Goal: Information Seeking & Learning: Learn about a topic

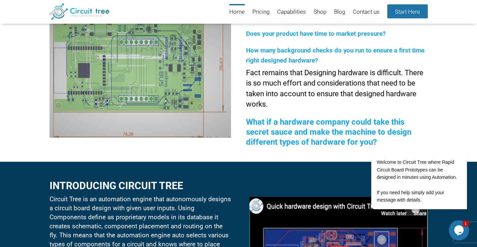
scroll to position [143, 0]
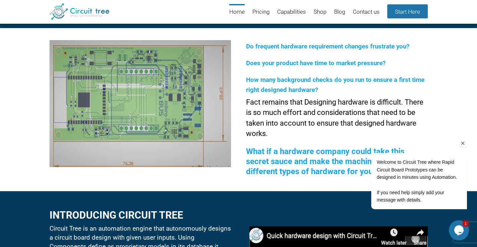
click at [463, 144] on icon "Chat attention grabber" at bounding box center [463, 144] width 6 height 6
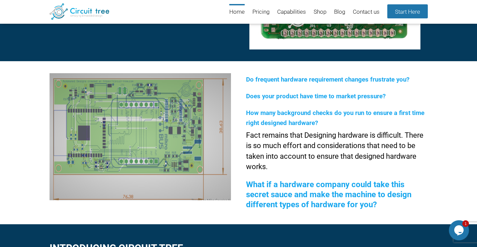
scroll to position [105, 0]
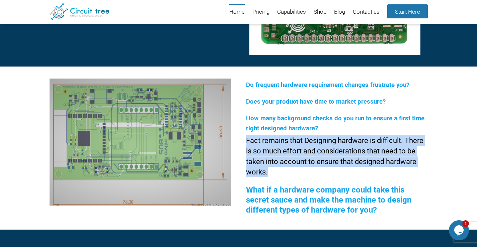
drag, startPoint x: 246, startPoint y: 141, endPoint x: 272, endPoint y: 168, distance: 38.1
click at [272, 168] on p "Fact remains that Designing hardware is difficult. There is so much effort and …" at bounding box center [336, 157] width 181 height 42
click at [272, 172] on p "Fact remains that Designing hardware is difficult. There is so much effort and …" at bounding box center [336, 157] width 181 height 42
drag, startPoint x: 272, startPoint y: 172, endPoint x: 247, endPoint y: 143, distance: 37.9
click at [247, 143] on p "Fact remains that Designing hardware is difficult. There is so much effort and …" at bounding box center [336, 157] width 181 height 42
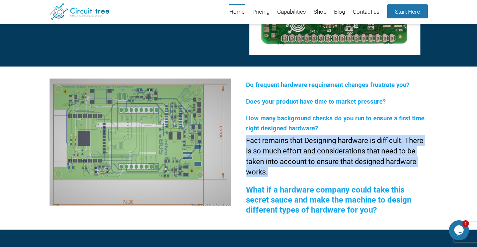
click at [247, 143] on p "Fact remains that Designing hardware is difficult. There is so much effort and …" at bounding box center [336, 157] width 181 height 42
drag, startPoint x: 247, startPoint y: 143, endPoint x: 269, endPoint y: 171, distance: 35.5
click at [269, 171] on p "Fact remains that Designing hardware is difficult. There is so much effort and …" at bounding box center [336, 157] width 181 height 42
click at [269, 172] on p "Fact remains that Designing hardware is difficult. There is so much effort and …" at bounding box center [336, 157] width 181 height 42
drag, startPoint x: 269, startPoint y: 173, endPoint x: 247, endPoint y: 142, distance: 38.5
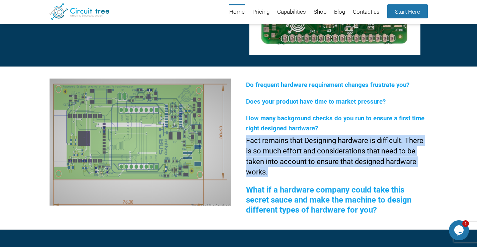
click at [247, 142] on p "Fact remains that Designing hardware is difficult. There is so much effort and …" at bounding box center [336, 157] width 181 height 42
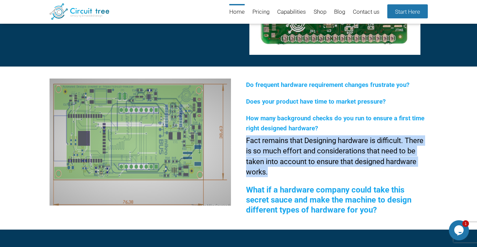
drag, startPoint x: 246, startPoint y: 143, endPoint x: 278, endPoint y: 171, distance: 42.2
click at [278, 170] on p "Fact remains that Designing hardware is difficult. There is so much effort and …" at bounding box center [336, 157] width 181 height 42
click at [277, 171] on p "Fact remains that Designing hardware is difficult. There is so much effort and …" at bounding box center [336, 157] width 181 height 42
click at [274, 172] on p "Fact remains that Designing hardware is difficult. There is so much effort and …" at bounding box center [336, 157] width 181 height 42
drag, startPoint x: 272, startPoint y: 173, endPoint x: 246, endPoint y: 142, distance: 40.4
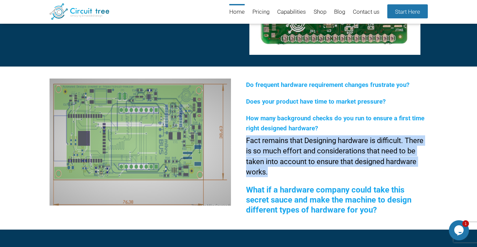
click at [246, 142] on p "Fact remains that Designing hardware is difficult. There is so much effort and …" at bounding box center [336, 157] width 181 height 42
click at [246, 142] on div "Do frequent hardware requirement changes frustrate you? Does your product have …" at bounding box center [238, 148] width 477 height 163
click at [246, 143] on div "Do frequent hardware requirement changes frustrate you? Does your product have …" at bounding box center [238, 148] width 477 height 163
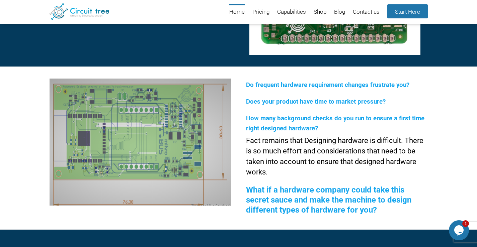
click at [246, 143] on div "Do frequent hardware requirement changes frustrate you? Does your product have …" at bounding box center [238, 148] width 477 height 163
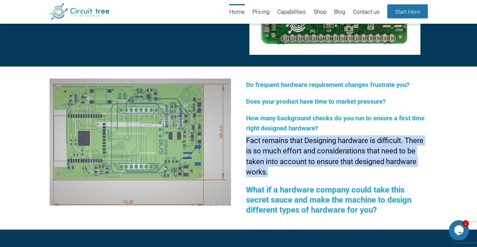
drag, startPoint x: 246, startPoint y: 143, endPoint x: 269, endPoint y: 172, distance: 37.2
click at [269, 172] on p "Fact remains that Designing hardware is difficult. There is so much effort and …" at bounding box center [336, 157] width 181 height 42
drag, startPoint x: 269, startPoint y: 172, endPoint x: 247, endPoint y: 142, distance: 38.0
click at [247, 142] on p "Fact remains that Designing hardware is difficult. There is so much effort and …" at bounding box center [336, 157] width 181 height 42
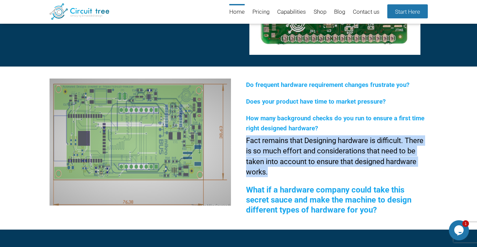
click at [247, 142] on p "Fact remains that Designing hardware is difficult. There is so much effort and …" at bounding box center [336, 157] width 181 height 42
drag, startPoint x: 247, startPoint y: 142, endPoint x: 268, endPoint y: 171, distance: 36.1
click at [268, 171] on p "Fact remains that Designing hardware is difficult. There is so much effort and …" at bounding box center [336, 157] width 181 height 42
drag, startPoint x: 268, startPoint y: 175, endPoint x: 246, endPoint y: 144, distance: 38.1
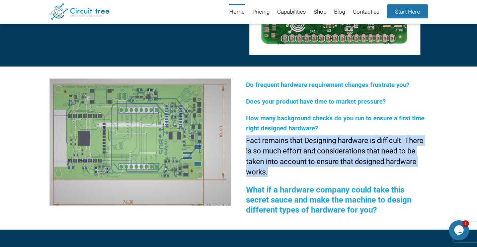
click at [246, 144] on div "Do frequent hardware requirement changes frustrate you? Does your product have …" at bounding box center [238, 148] width 477 height 163
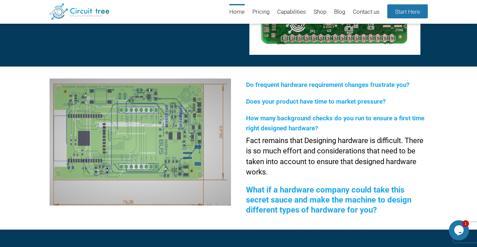
click at [246, 144] on div "Do frequent hardware requirement changes frustrate you? Does your product have …" at bounding box center [238, 148] width 477 height 163
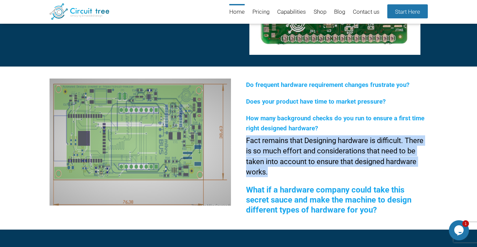
drag, startPoint x: 246, startPoint y: 140, endPoint x: 270, endPoint y: 173, distance: 41.0
click at [270, 173] on p "Fact remains that Designing hardware is difficult. There is so much effort and …" at bounding box center [336, 157] width 181 height 42
drag, startPoint x: 267, startPoint y: 174, endPoint x: 247, endPoint y: 144, distance: 36.3
click at [247, 144] on p "Fact remains that Designing hardware is difficult. There is so much effort and …" at bounding box center [336, 157] width 181 height 42
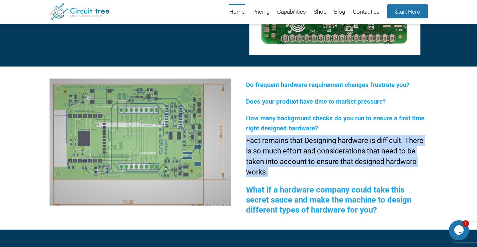
click at [247, 144] on p "Fact remains that Designing hardware is difficult. There is so much effort and …" at bounding box center [336, 157] width 181 height 42
drag, startPoint x: 247, startPoint y: 143, endPoint x: 267, endPoint y: 173, distance: 36.7
click at [267, 173] on p "Fact remains that Designing hardware is difficult. There is so much effort and …" at bounding box center [336, 157] width 181 height 42
click at [268, 174] on p "Fact remains that Designing hardware is difficult. There is so much effort and …" at bounding box center [336, 157] width 181 height 42
drag, startPoint x: 269, startPoint y: 174, endPoint x: 247, endPoint y: 141, distance: 39.2
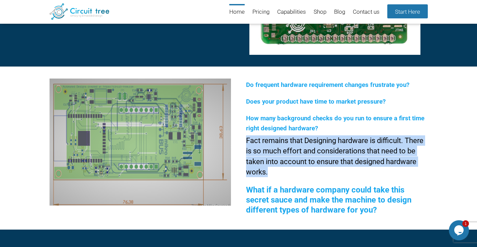
click at [247, 141] on p "Fact remains that Designing hardware is difficult. There is so much effort and …" at bounding box center [336, 157] width 181 height 42
drag, startPoint x: 247, startPoint y: 141, endPoint x: 267, endPoint y: 171, distance: 35.5
click at [267, 171] on p "Fact remains that Designing hardware is difficult. There is so much effort and …" at bounding box center [336, 157] width 181 height 42
click at [268, 171] on p "Fact remains that Designing hardware is difficult. There is so much effort and …" at bounding box center [336, 157] width 181 height 42
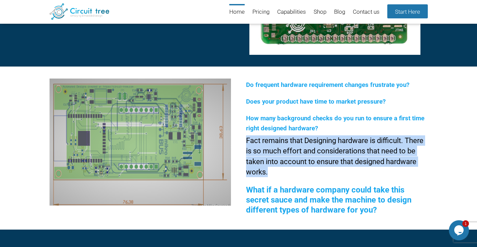
drag, startPoint x: 270, startPoint y: 173, endPoint x: 247, endPoint y: 143, distance: 37.7
click at [247, 143] on p "Fact remains that Designing hardware is difficult. There is so much effort and …" at bounding box center [336, 157] width 181 height 42
drag, startPoint x: 247, startPoint y: 143, endPoint x: 270, endPoint y: 172, distance: 36.7
click at [270, 172] on p "Fact remains that Designing hardware is difficult. There is so much effort and …" at bounding box center [336, 157] width 181 height 42
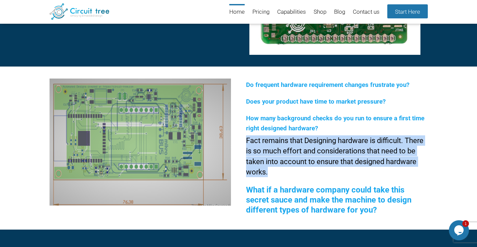
click at [270, 172] on p "Fact remains that Designing hardware is difficult. There is so much effort and …" at bounding box center [336, 157] width 181 height 42
drag, startPoint x: 268, startPoint y: 174, endPoint x: 248, endPoint y: 144, distance: 36.2
click at [248, 144] on p "Fact remains that Designing hardware is difficult. There is so much effort and …" at bounding box center [336, 157] width 181 height 42
drag, startPoint x: 248, startPoint y: 144, endPoint x: 270, endPoint y: 168, distance: 33.6
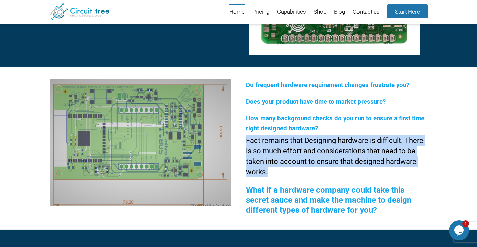
click at [270, 168] on p "Fact remains that Designing hardware is difficult. There is so much effort and …" at bounding box center [336, 157] width 181 height 42
click at [270, 169] on p "Fact remains that Designing hardware is difficult. There is so much effort and …" at bounding box center [336, 157] width 181 height 42
drag, startPoint x: 268, startPoint y: 172, endPoint x: 247, endPoint y: 141, distance: 37.6
click at [247, 141] on p "Fact remains that Designing hardware is difficult. There is so much effort and …" at bounding box center [336, 157] width 181 height 42
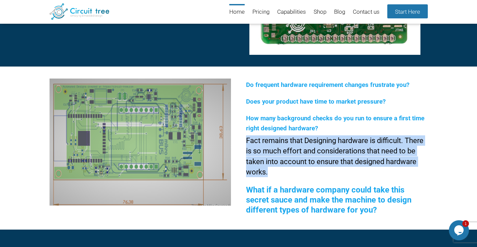
click at [247, 141] on p "Fact remains that Designing hardware is difficult. There is so much effort and …" at bounding box center [336, 157] width 181 height 42
drag, startPoint x: 247, startPoint y: 141, endPoint x: 273, endPoint y: 168, distance: 37.4
click at [273, 168] on p "Fact remains that Designing hardware is difficult. There is so much effort and …" at bounding box center [336, 157] width 181 height 42
click at [272, 172] on p "Fact remains that Designing hardware is difficult. There is so much effort and …" at bounding box center [336, 157] width 181 height 42
drag, startPoint x: 271, startPoint y: 173, endPoint x: 248, endPoint y: 143, distance: 37.9
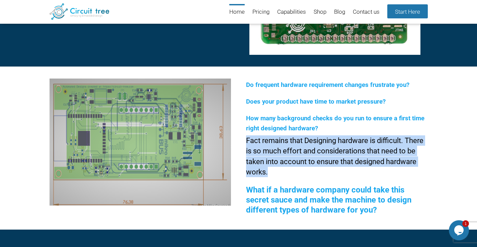
click at [248, 143] on p "Fact remains that Designing hardware is difficult. There is so much effort and …" at bounding box center [336, 157] width 181 height 42
drag, startPoint x: 248, startPoint y: 143, endPoint x: 269, endPoint y: 173, distance: 37.1
click at [269, 173] on p "Fact remains that Designing hardware is difficult. There is so much effort and …" at bounding box center [336, 157] width 181 height 42
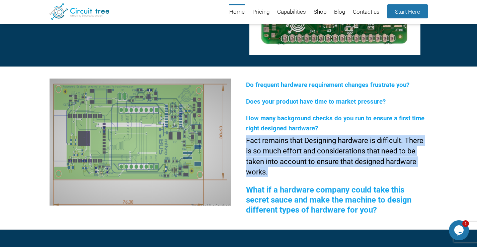
drag, startPoint x: 269, startPoint y: 173, endPoint x: 246, endPoint y: 145, distance: 36.9
click at [246, 145] on p "Fact remains that Designing hardware is difficult. There is so much effort and …" at bounding box center [336, 157] width 181 height 42
click at [246, 144] on p "Fact remains that Designing hardware is difficult. There is so much effort and …" at bounding box center [336, 157] width 181 height 42
drag, startPoint x: 246, startPoint y: 144, endPoint x: 269, endPoint y: 170, distance: 34.6
click at [269, 170] on p "Fact remains that Designing hardware is difficult. There is so much effort and …" at bounding box center [336, 157] width 181 height 42
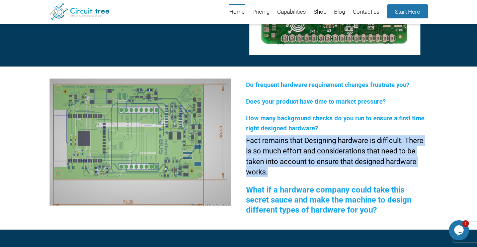
click at [269, 170] on p "Fact remains that Designing hardware is difficult. There is so much effort and …" at bounding box center [336, 157] width 181 height 42
drag, startPoint x: 269, startPoint y: 170, endPoint x: 247, endPoint y: 141, distance: 36.3
click at [247, 141] on p "Fact remains that Designing hardware is difficult. There is so much effort and …" at bounding box center [336, 157] width 181 height 42
drag, startPoint x: 247, startPoint y: 141, endPoint x: 266, endPoint y: 171, distance: 34.7
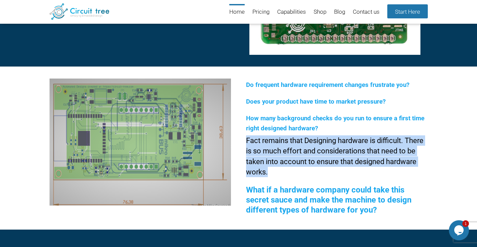
click at [266, 171] on p "Fact remains that Designing hardware is difficult. There is so much effort and …" at bounding box center [336, 157] width 181 height 42
click at [269, 173] on p "Fact remains that Designing hardware is difficult. There is so much effort and …" at bounding box center [336, 157] width 181 height 42
drag, startPoint x: 269, startPoint y: 172, endPoint x: 246, endPoint y: 144, distance: 36.9
click at [246, 144] on p "Fact remains that Designing hardware is difficult. There is so much effort and …" at bounding box center [336, 157] width 181 height 42
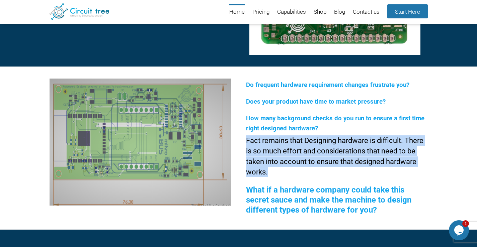
drag, startPoint x: 246, startPoint y: 144, endPoint x: 268, endPoint y: 171, distance: 35.0
click at [268, 171] on p "Fact remains that Designing hardware is difficult. There is so much effort and …" at bounding box center [336, 157] width 181 height 42
drag, startPoint x: 268, startPoint y: 173, endPoint x: 247, endPoint y: 141, distance: 38.5
click at [247, 141] on p "Fact remains that Designing hardware is difficult. There is so much effort and …" at bounding box center [336, 157] width 181 height 42
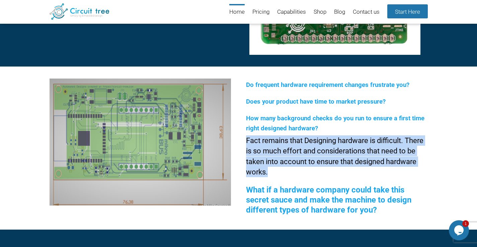
click at [247, 141] on p "Fact remains that Designing hardware is difficult. There is so much effort and …" at bounding box center [336, 157] width 181 height 42
drag, startPoint x: 248, startPoint y: 144, endPoint x: 270, endPoint y: 172, distance: 35.9
click at [270, 172] on p "Fact remains that Designing hardware is difficult. There is so much effort and …" at bounding box center [336, 157] width 181 height 42
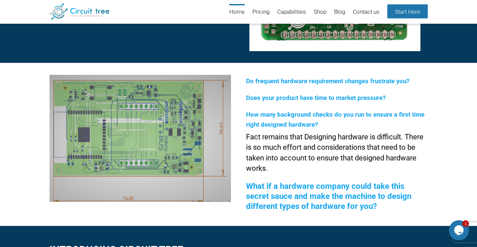
scroll to position [106, 0]
